Goal: Information Seeking & Learning: Learn about a topic

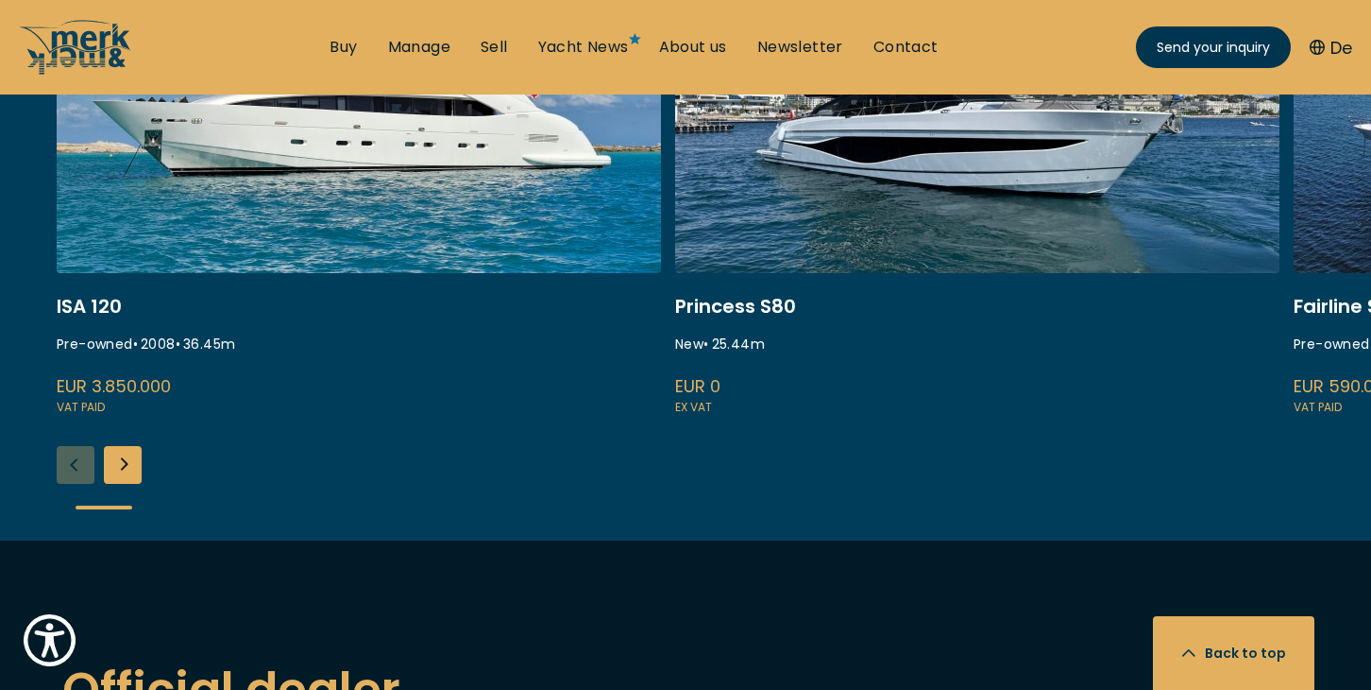
scroll to position [2550, 0]
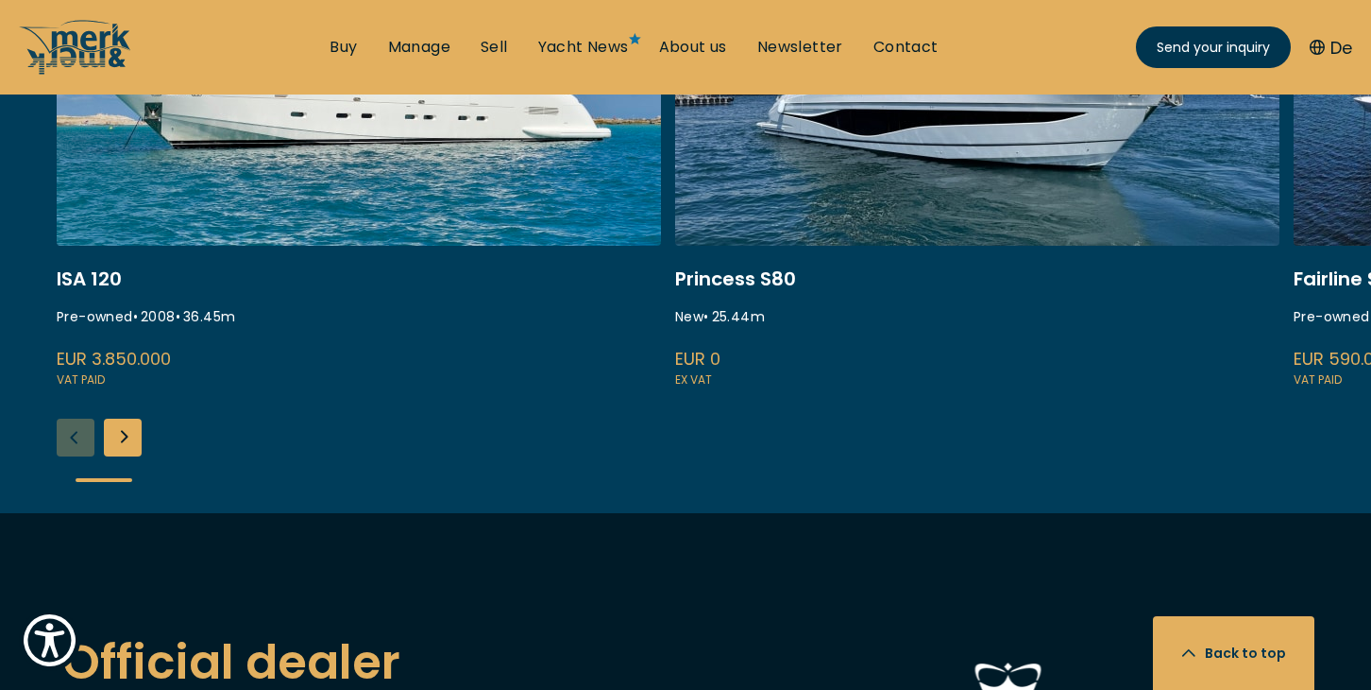
click at [116, 418] on div "Next slide" at bounding box center [123, 437] width 38 height 38
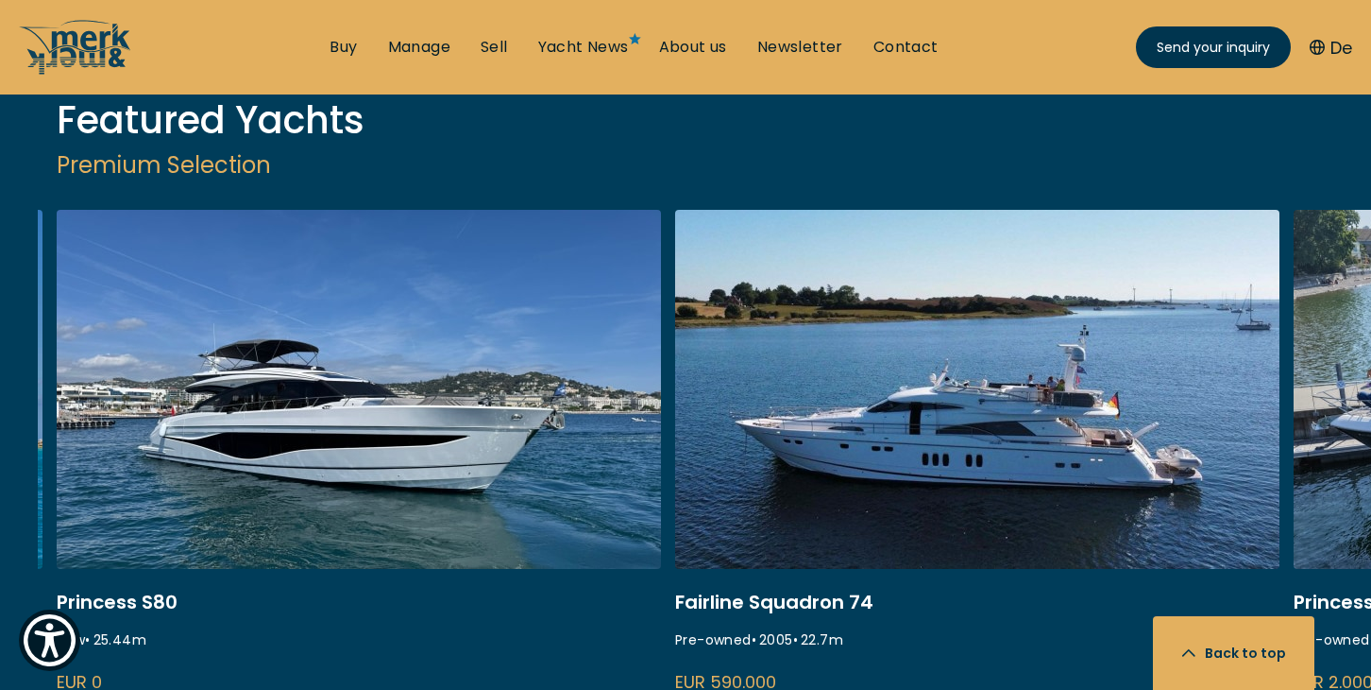
scroll to position [2267, 0]
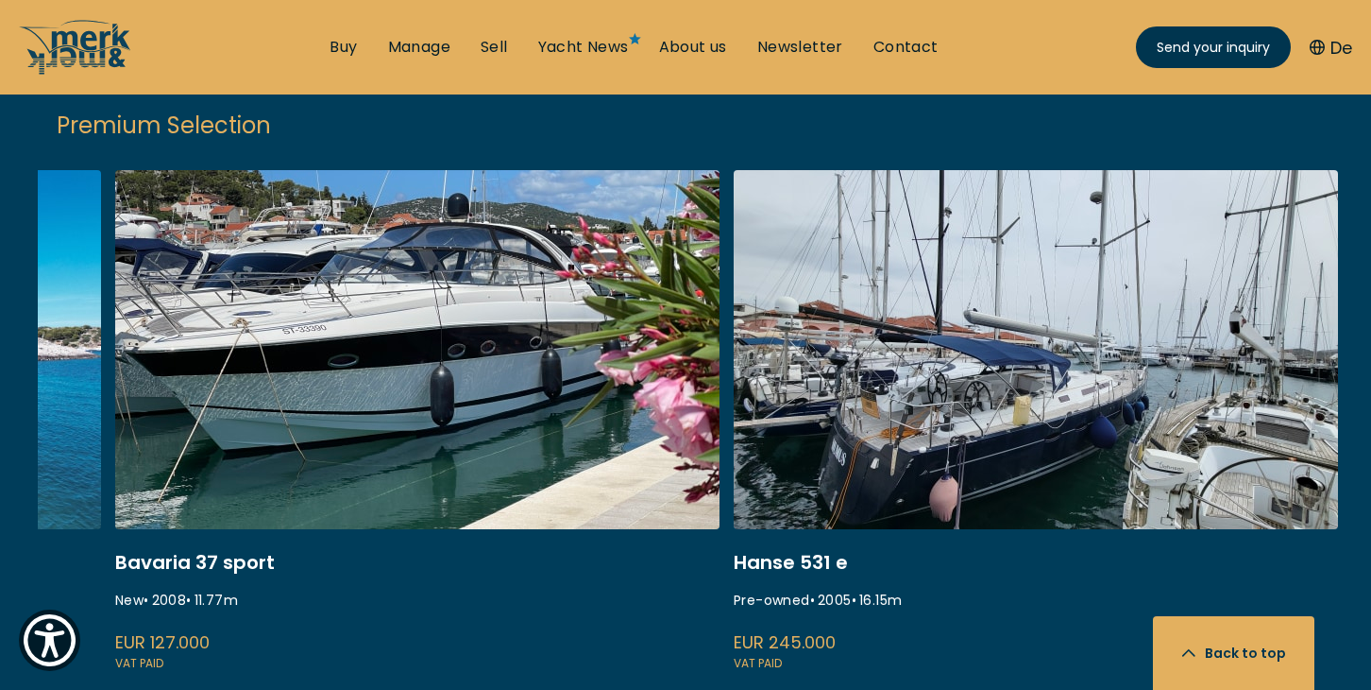
click at [127, 657] on div "ISA 120 Pre-owned • 2008 • 36.45 m EUR 3.850.000 VAT paid Princess S80 New • 25…" at bounding box center [705, 483] width 1334 height 626
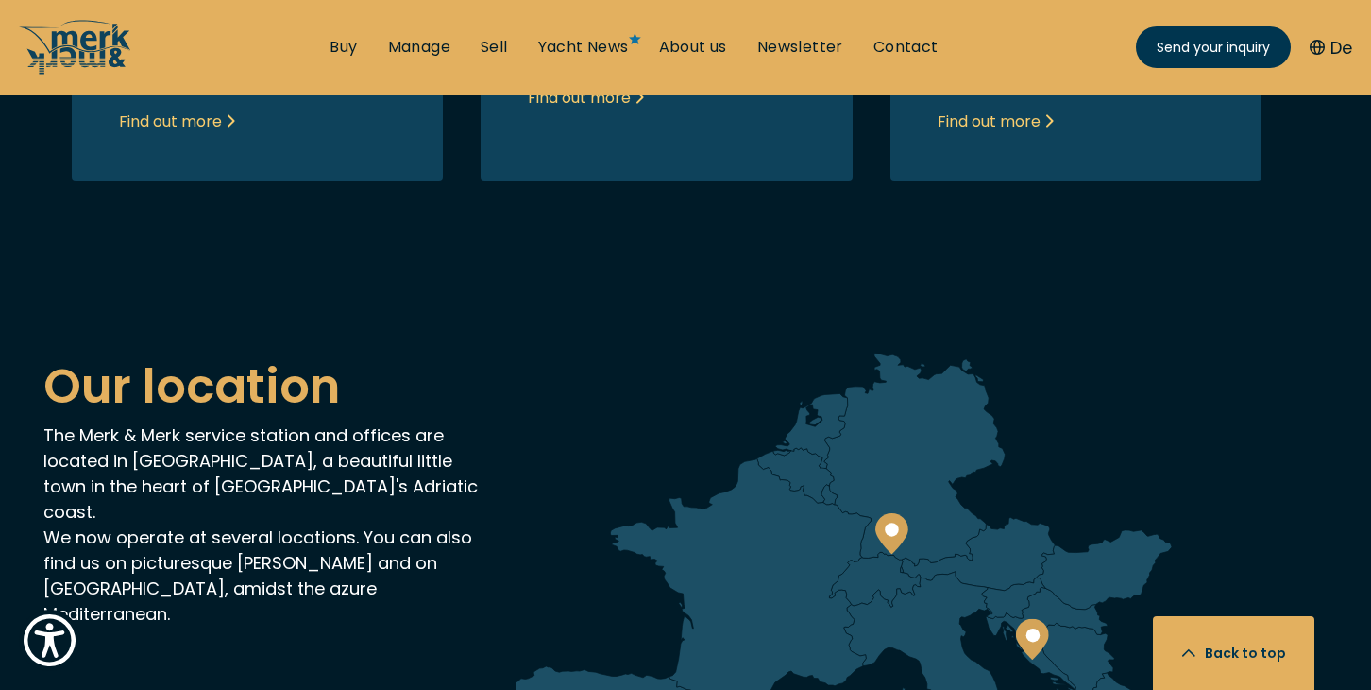
scroll to position [4250, 0]
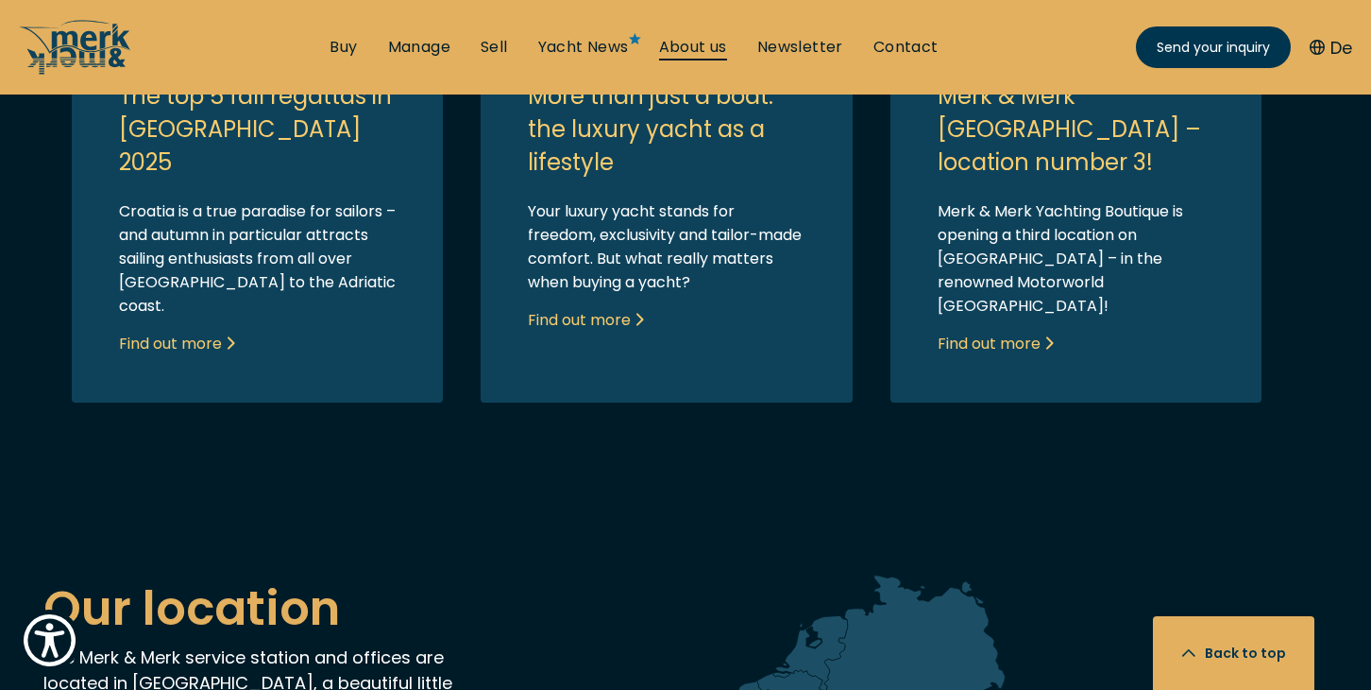
click at [700, 39] on link "About us" at bounding box center [693, 47] width 68 height 21
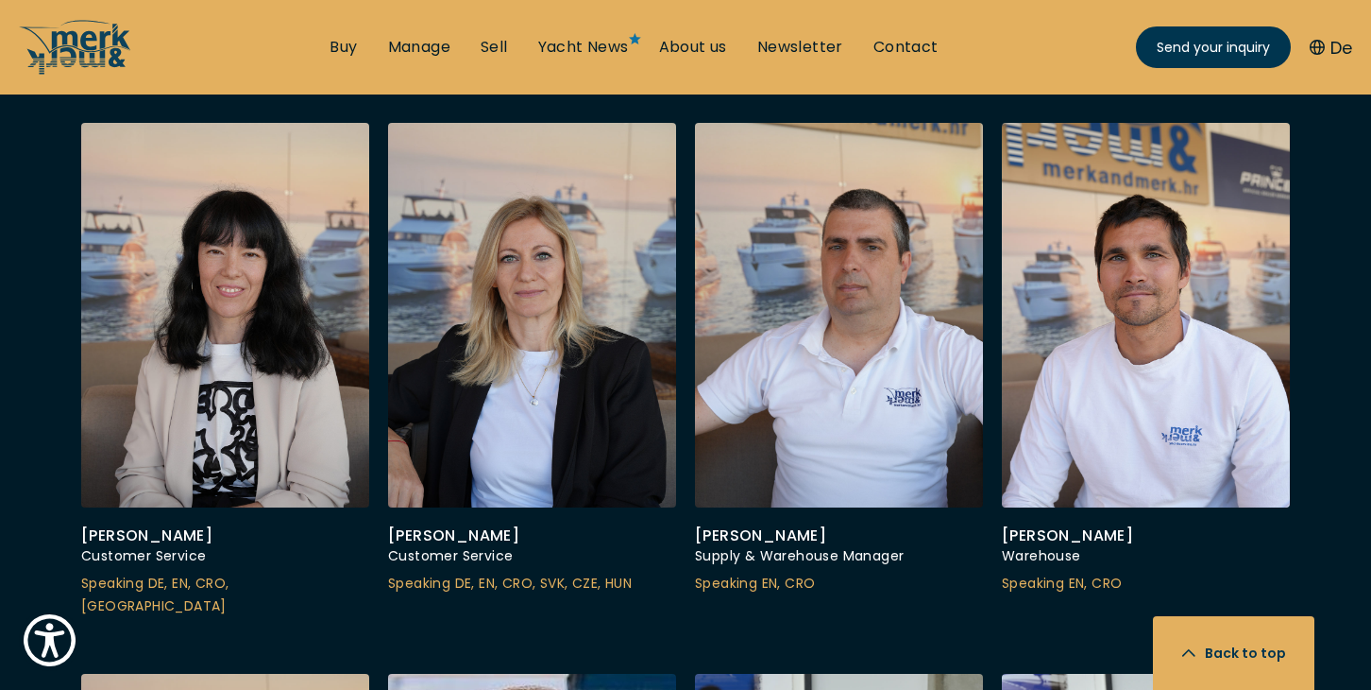
scroll to position [5195, 0]
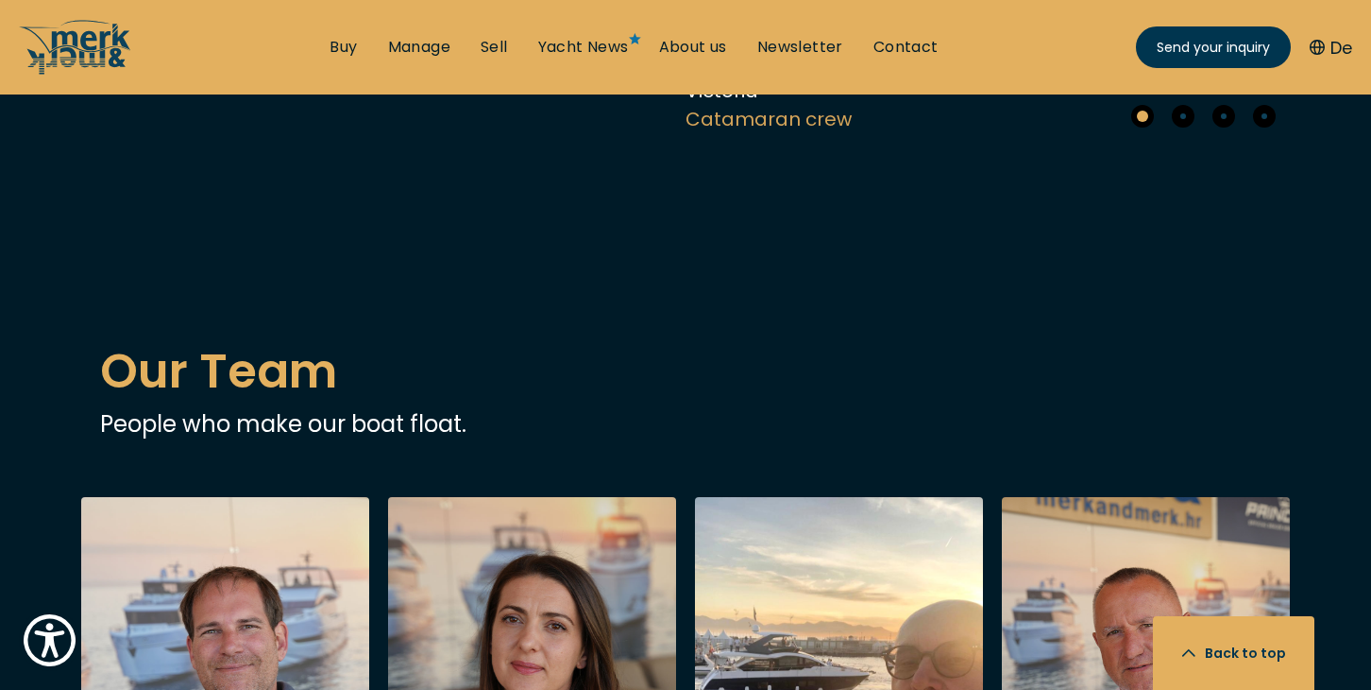
scroll to position [4345, 0]
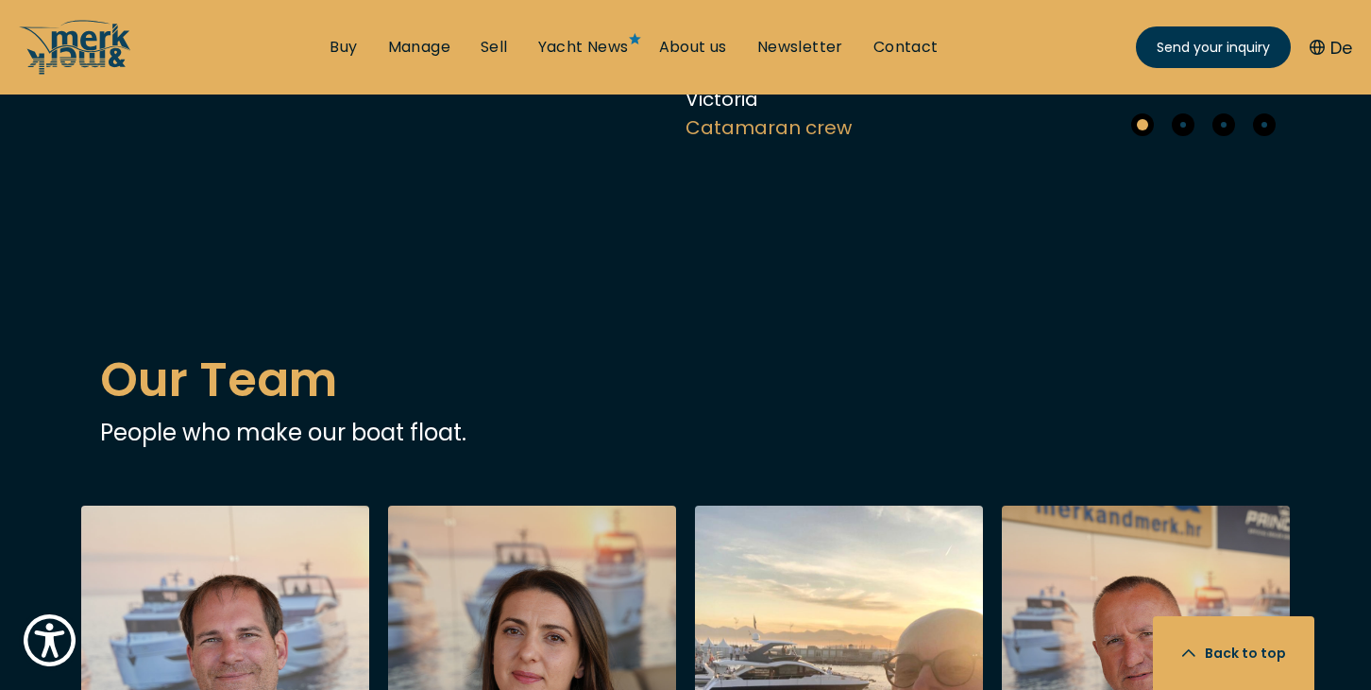
scroll to position [4250, 0]
